Goal: Task Accomplishment & Management: Complete application form

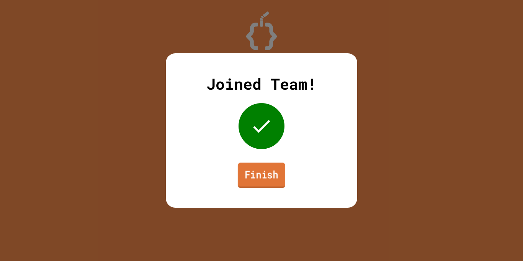
click at [271, 174] on link "Finish" at bounding box center [261, 174] width 47 height 25
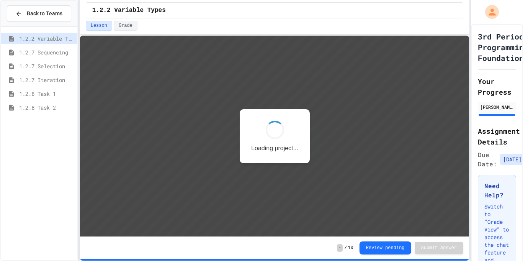
scroll to position [1, 0]
click at [56, 110] on span "1.2.8 Task 2" at bounding box center [46, 107] width 55 height 8
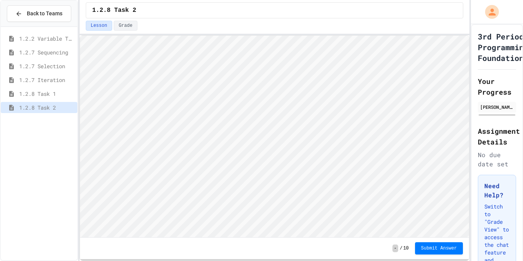
scroll to position [1, 0]
type textarea "******"
type textarea "**********"
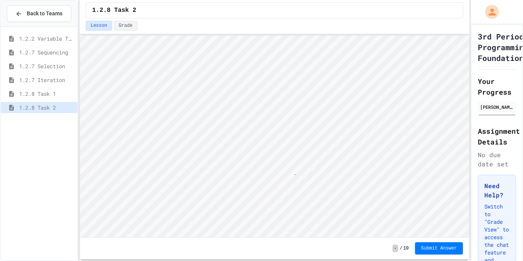
type textarea "*"
type textarea "**********"
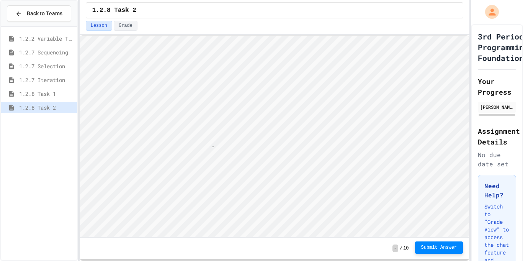
click at [433, 242] on button "Submit Answer" at bounding box center [439, 247] width 48 height 12
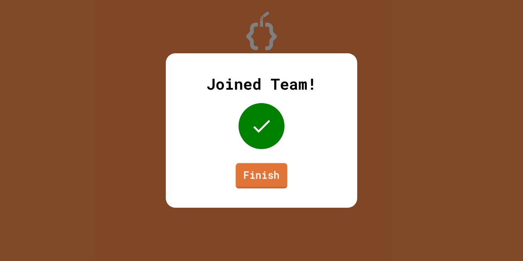
click at [259, 179] on link "Finish" at bounding box center [262, 175] width 52 height 25
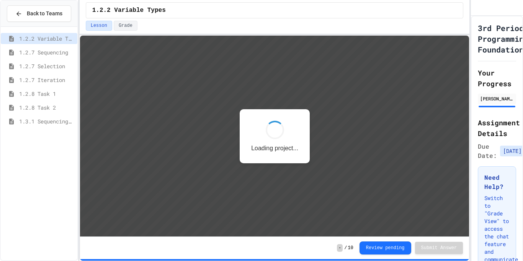
scroll to position [1, 0]
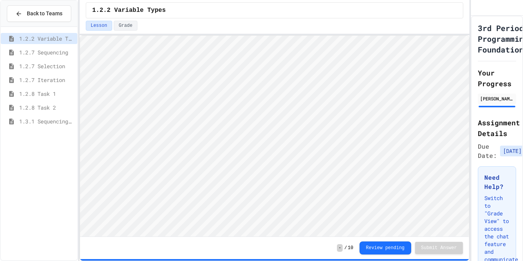
click at [65, 123] on span "1.3.1 Sequencing Patterns/Trends" at bounding box center [46, 121] width 55 height 8
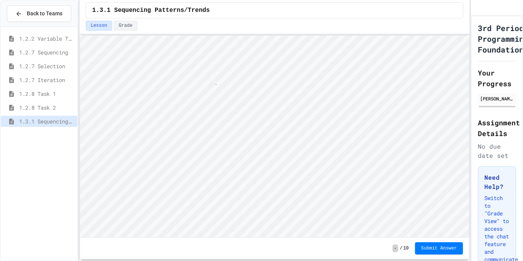
scroll to position [1, 4]
type textarea "**"
type textarea "*"
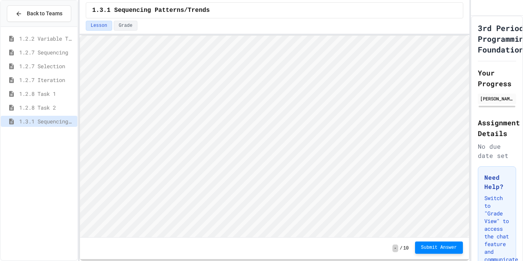
click at [435, 249] on span "Submit Answer" at bounding box center [439, 247] width 36 height 6
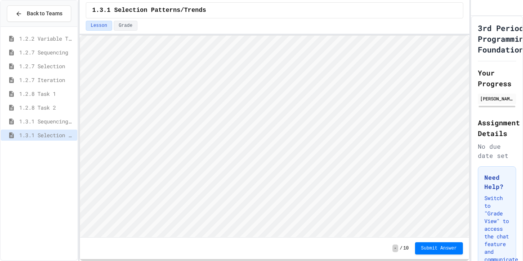
scroll to position [1, 0]
click at [48, 149] on span "1.3.1 Iteration Patterns/Trends" at bounding box center [46, 149] width 55 height 8
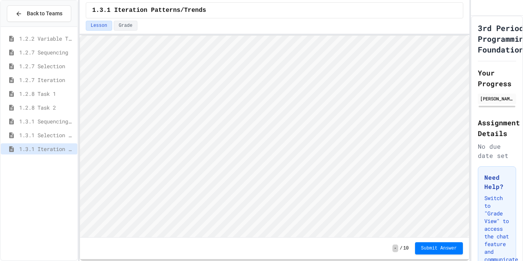
scroll to position [1, 0]
click at [435, 250] on span "Submit Answer" at bounding box center [439, 247] width 36 height 6
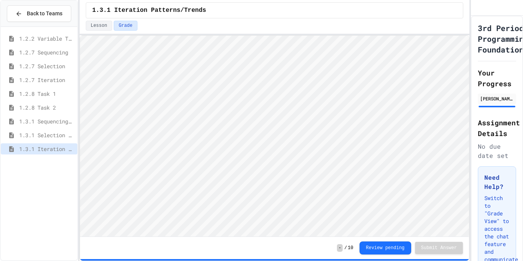
click at [59, 140] on div "1.3.1 Selection Patterns/Trends" at bounding box center [39, 134] width 77 height 11
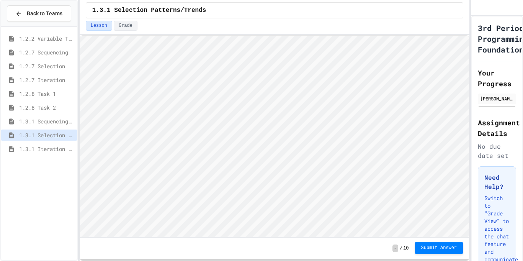
click at [439, 254] on div "Submit Answer" at bounding box center [439, 248] width 48 height 12
click at [439, 250] on span "Submit Answer" at bounding box center [439, 247] width 36 height 6
